Goal: Task Accomplishment & Management: Use online tool/utility

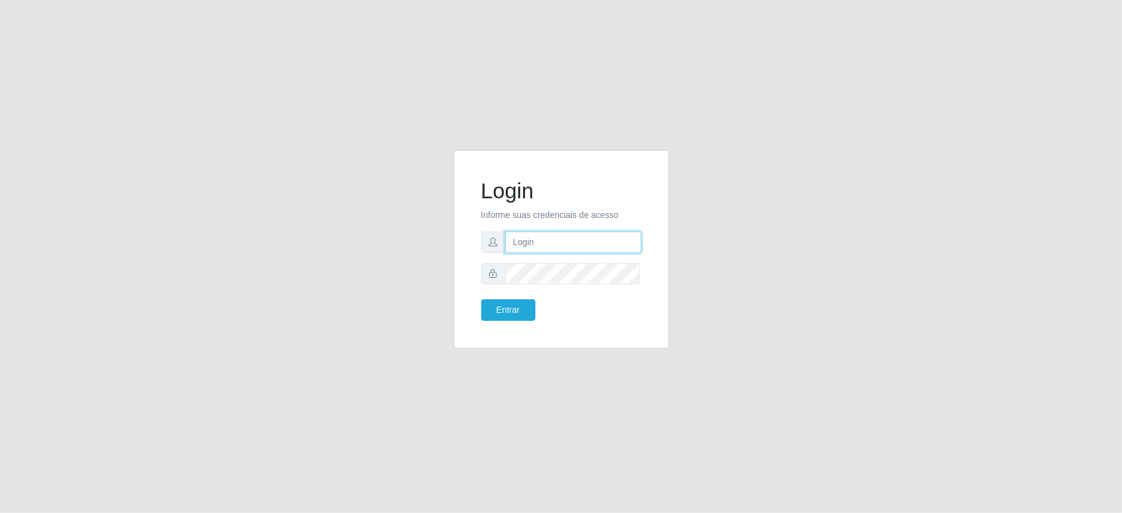
click at [563, 246] on input "text" at bounding box center [573, 243] width 136 height 22
type input "aislan@ideal"
click at [481, 299] on button "Entrar" at bounding box center [508, 310] width 54 height 22
click at [521, 316] on button "Entrar" at bounding box center [508, 310] width 54 height 22
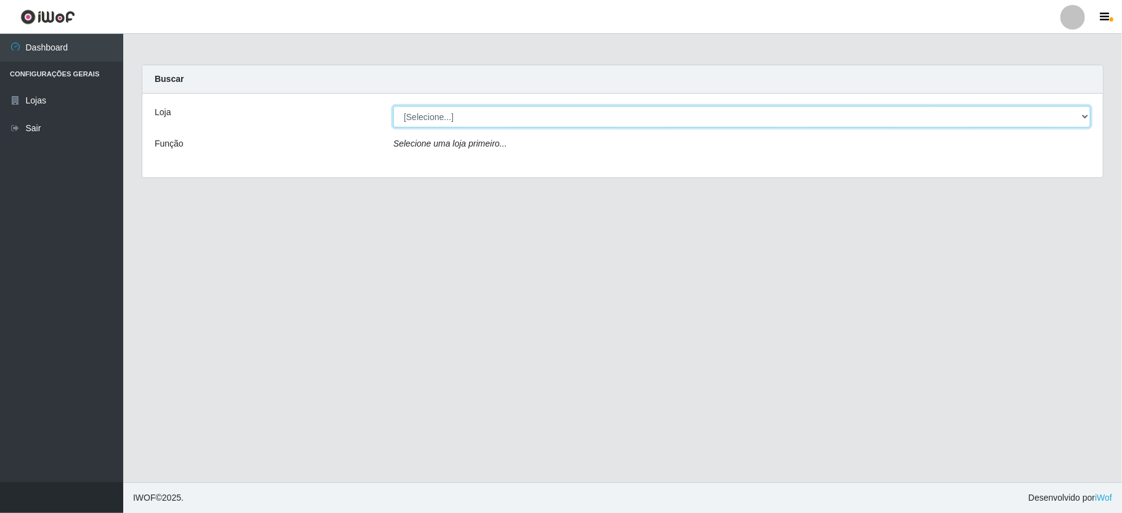
click at [465, 121] on select "[Selecione...] Ideal - Conceição" at bounding box center [742, 117] width 698 height 22
select select "231"
click at [393, 106] on select "[Selecione...] Ideal - Conceição" at bounding box center [742, 117] width 698 height 22
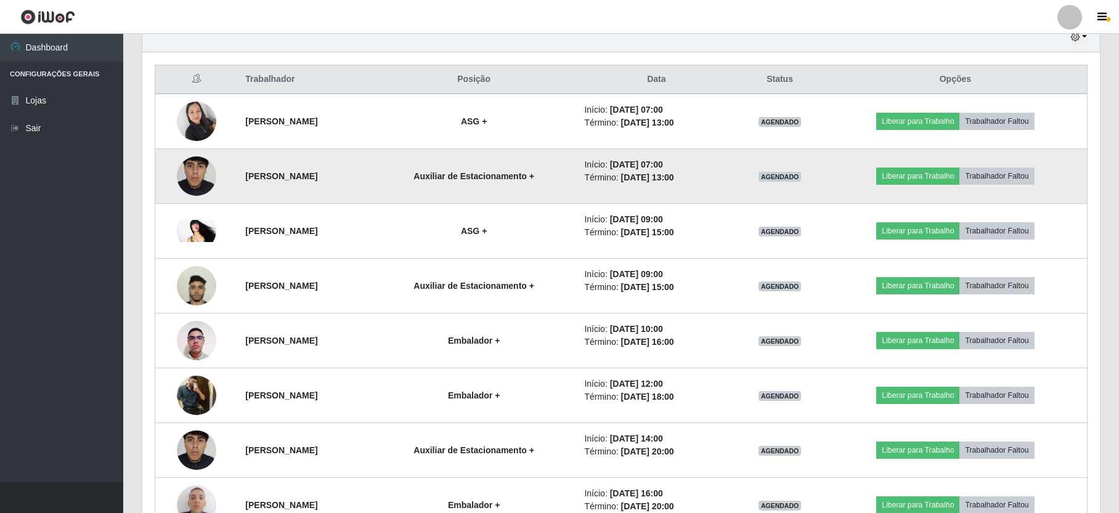
scroll to position [364, 0]
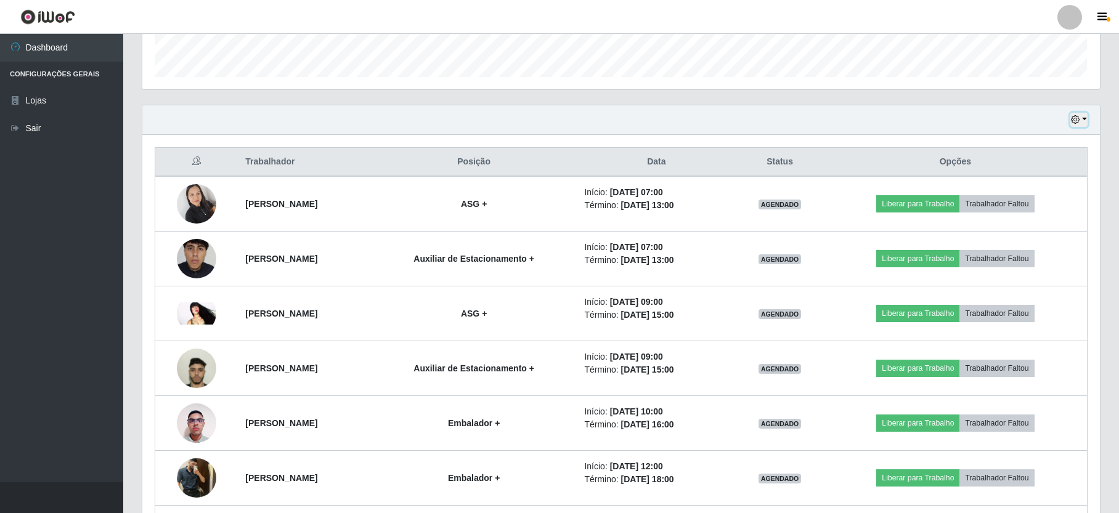
click at [1085, 116] on button "button" at bounding box center [1078, 120] width 17 height 14
click at [1046, 171] on button "1 dia" at bounding box center [1038, 168] width 97 height 26
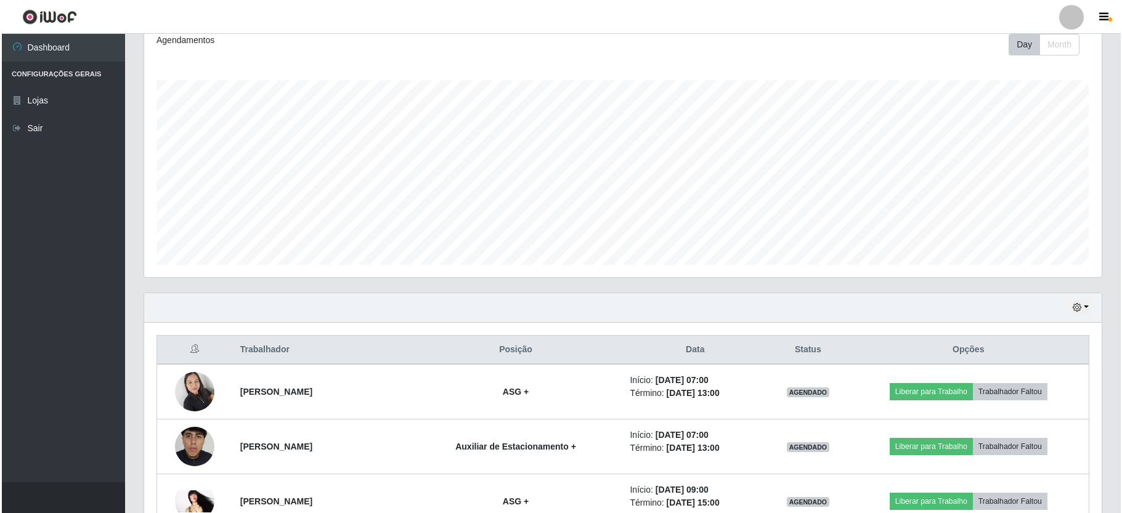
scroll to position [340, 0]
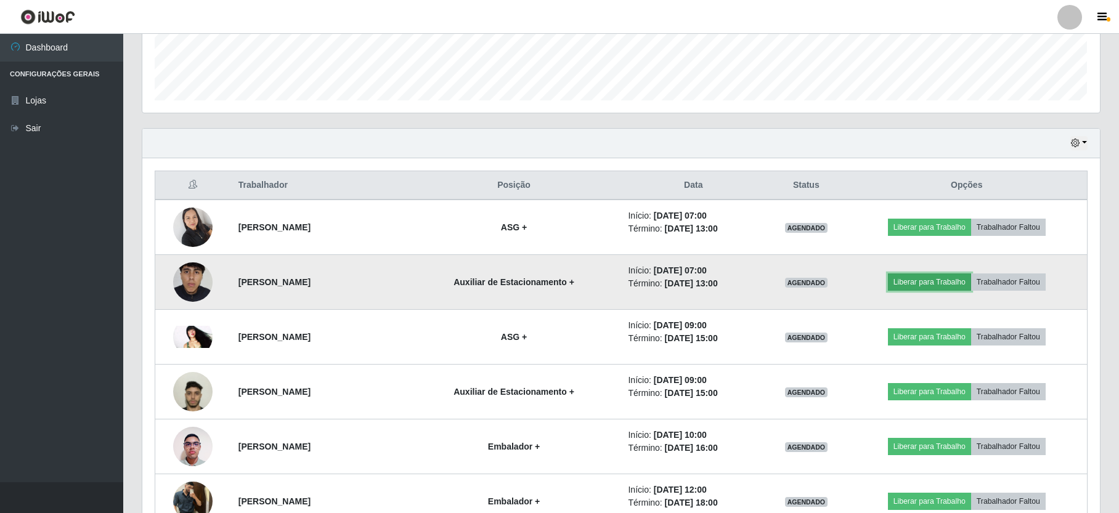
click at [927, 284] on button "Liberar para Trabalho" at bounding box center [929, 282] width 83 height 17
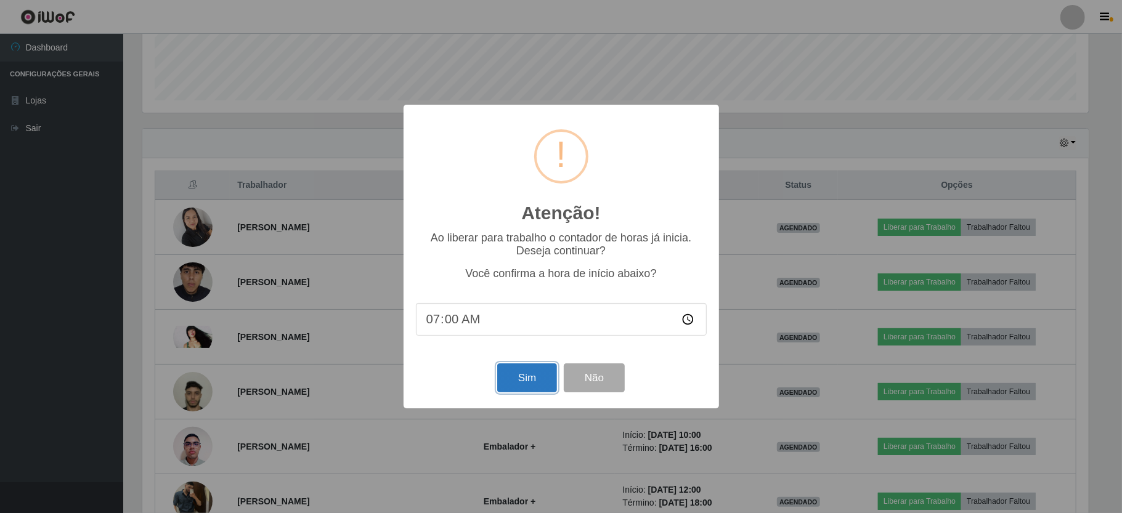
click at [521, 380] on button "Sim" at bounding box center [527, 378] width 60 height 29
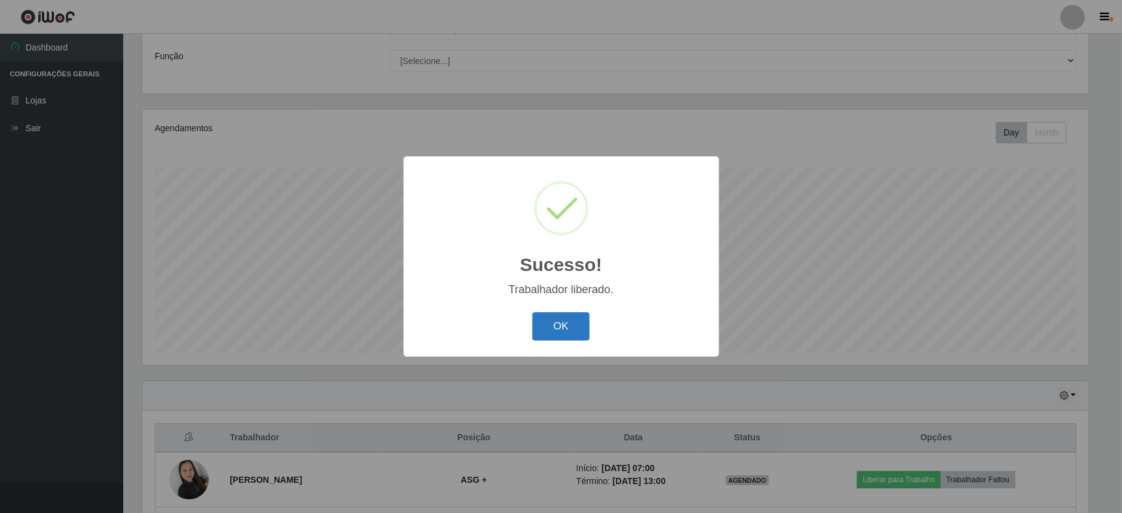
click at [571, 324] on button "OK" at bounding box center [560, 326] width 57 height 29
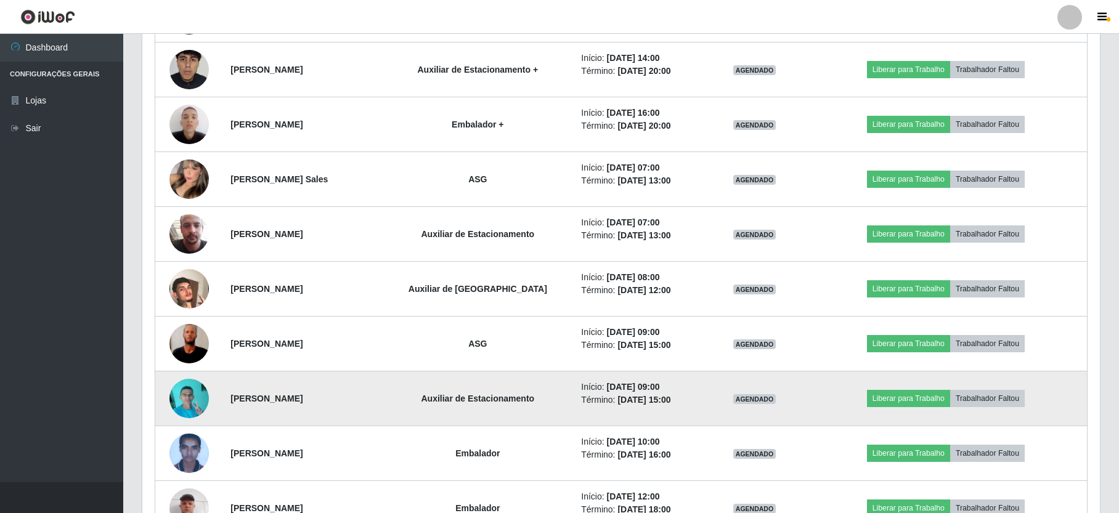
scroll to position [417, 0]
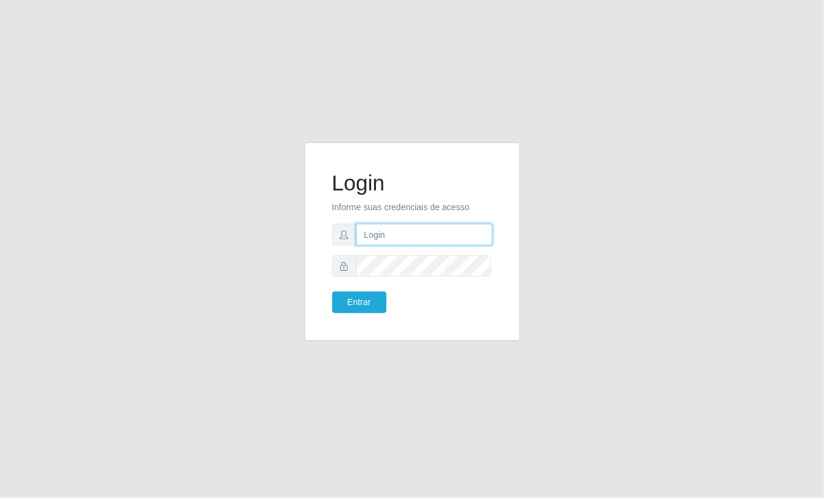
click at [373, 243] on input "text" at bounding box center [424, 235] width 136 height 22
type input "aislan@ideal"
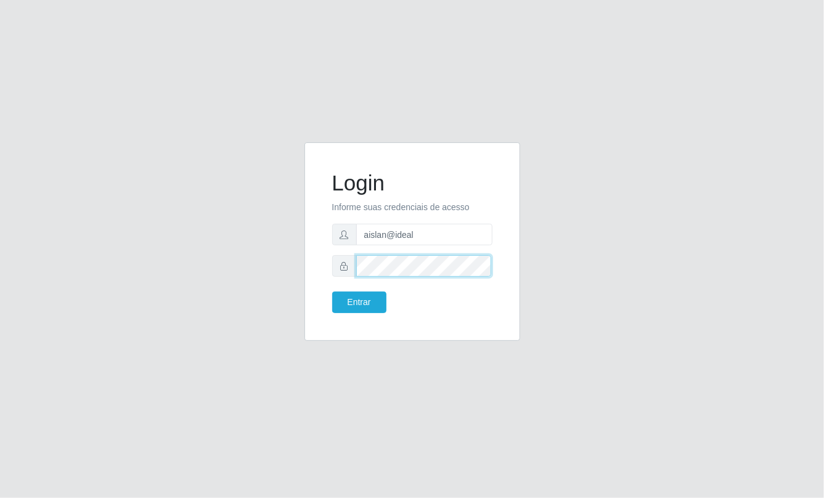
click at [332, 291] on button "Entrar" at bounding box center [359, 302] width 54 height 22
click at [373, 304] on button "Entrar" at bounding box center [359, 302] width 54 height 22
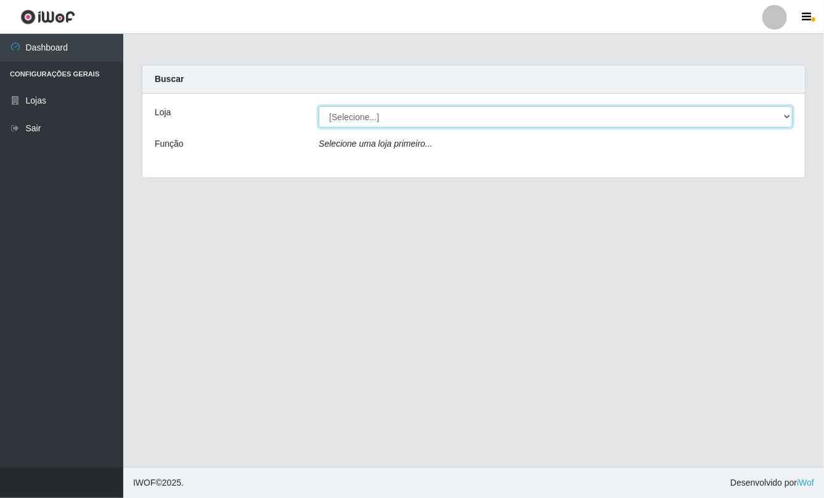
click at [409, 113] on select "[Selecione...] Ideal - Conceição" at bounding box center [556, 117] width 474 height 22
select select "231"
click at [319, 106] on select "[Selecione...] Ideal - Conceição" at bounding box center [556, 117] width 474 height 22
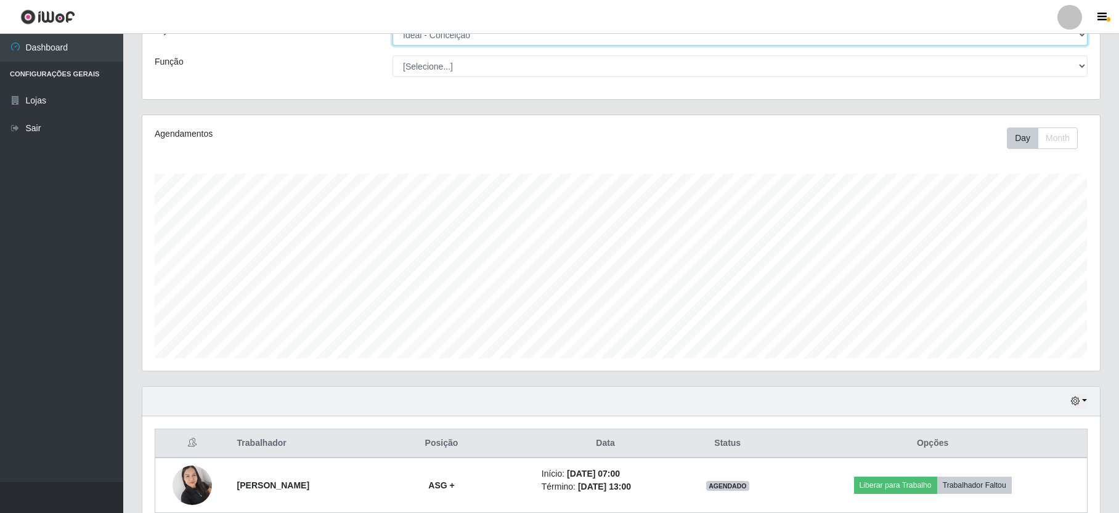
scroll to position [246, 0]
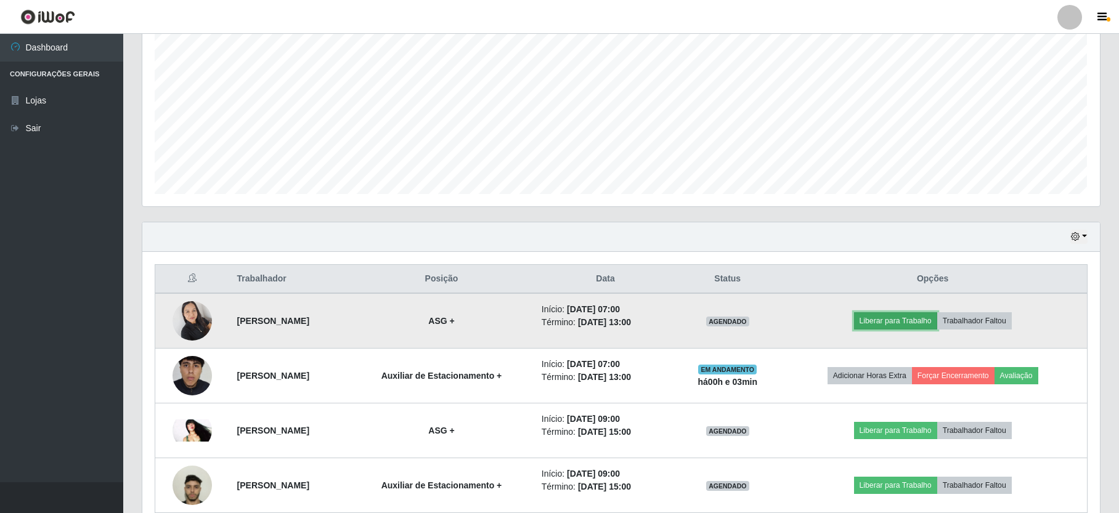
click at [823, 319] on button "Liberar para Trabalho" at bounding box center [895, 320] width 83 height 17
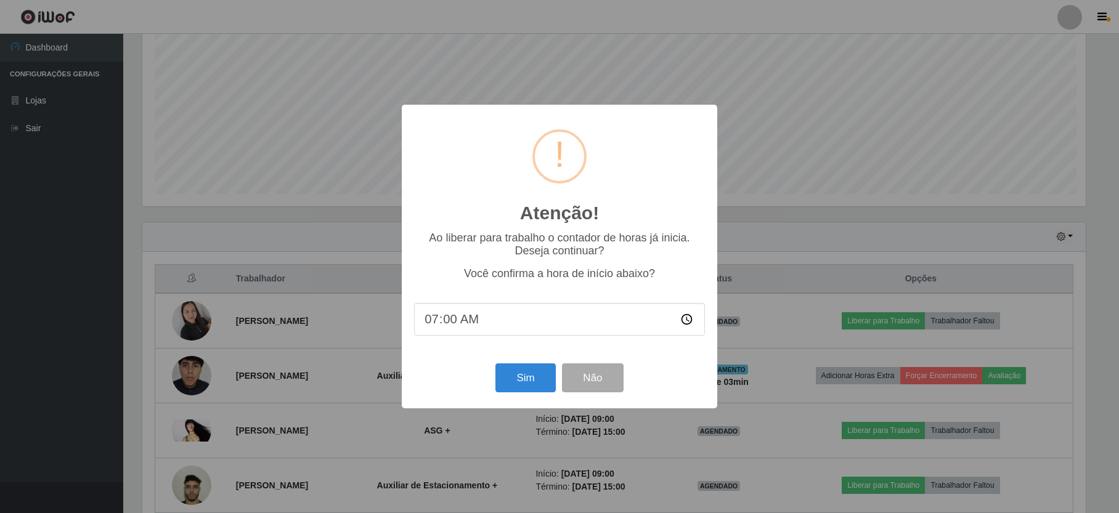
scroll to position [256, 947]
click at [525, 373] on button "Sim" at bounding box center [527, 378] width 60 height 29
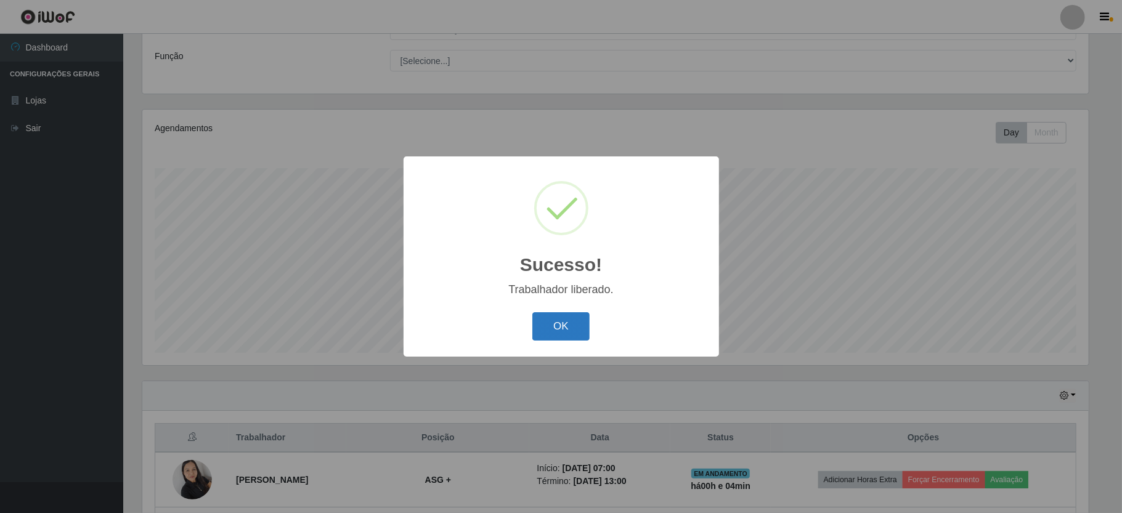
click at [573, 323] on button "OK" at bounding box center [560, 326] width 57 height 29
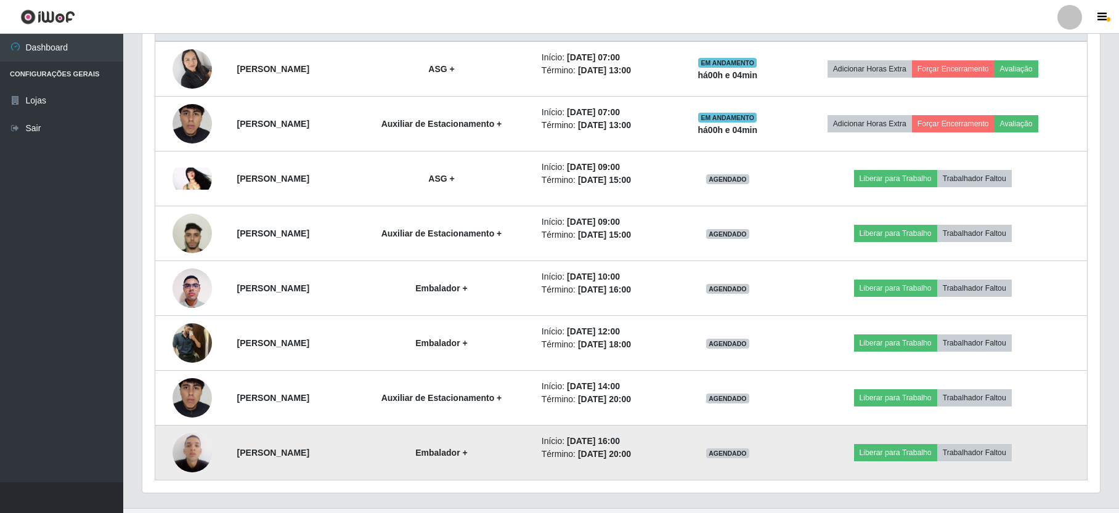
scroll to position [252, 0]
